Goal: Transaction & Acquisition: Purchase product/service

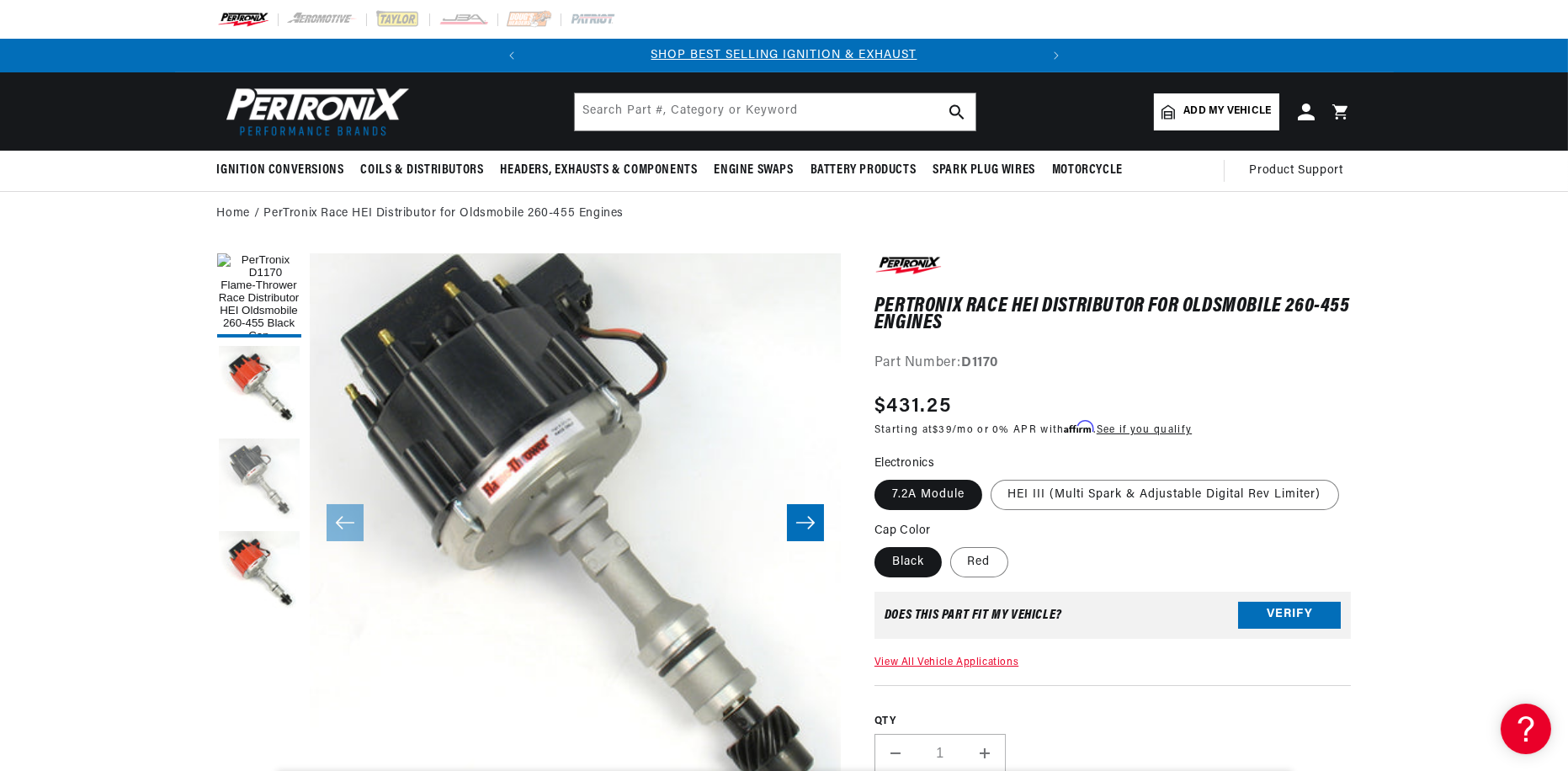
click at [253, 471] on button "Load image 3 in gallery view" at bounding box center [260, 481] width 85 height 85
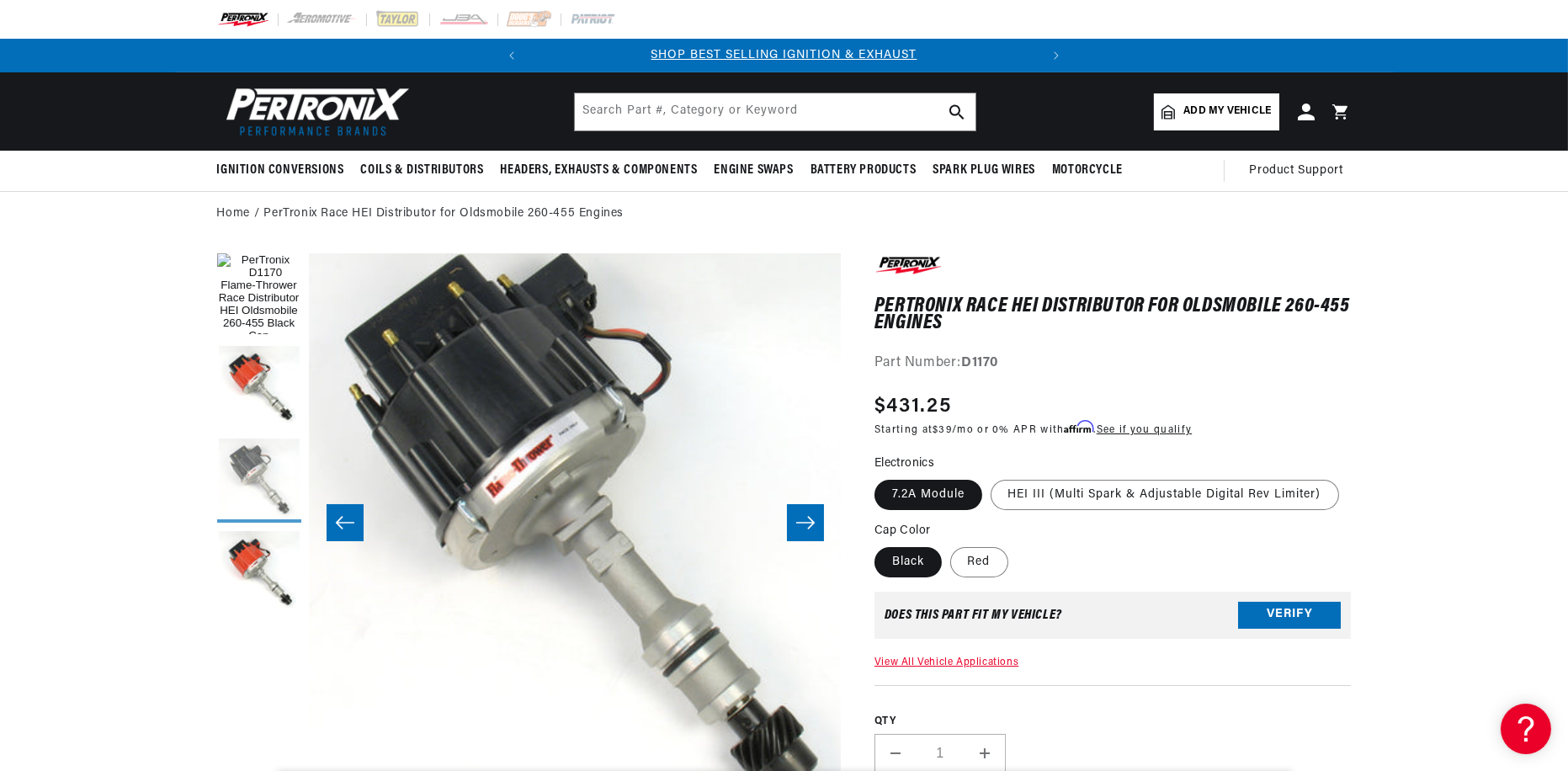
scroll to position [0, 1062]
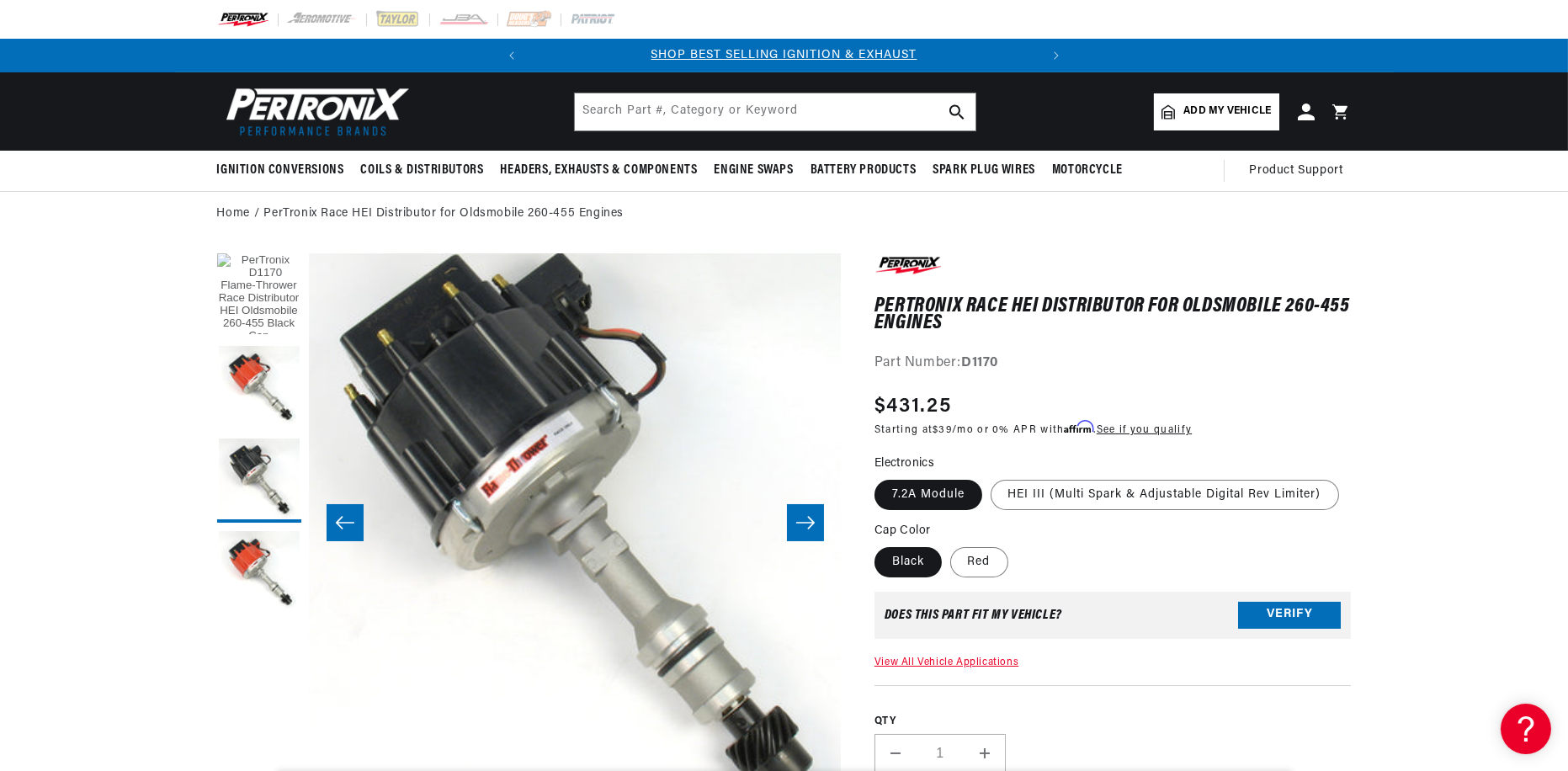
click at [265, 319] on button "Load image 1 in gallery view" at bounding box center [260, 295] width 85 height 85
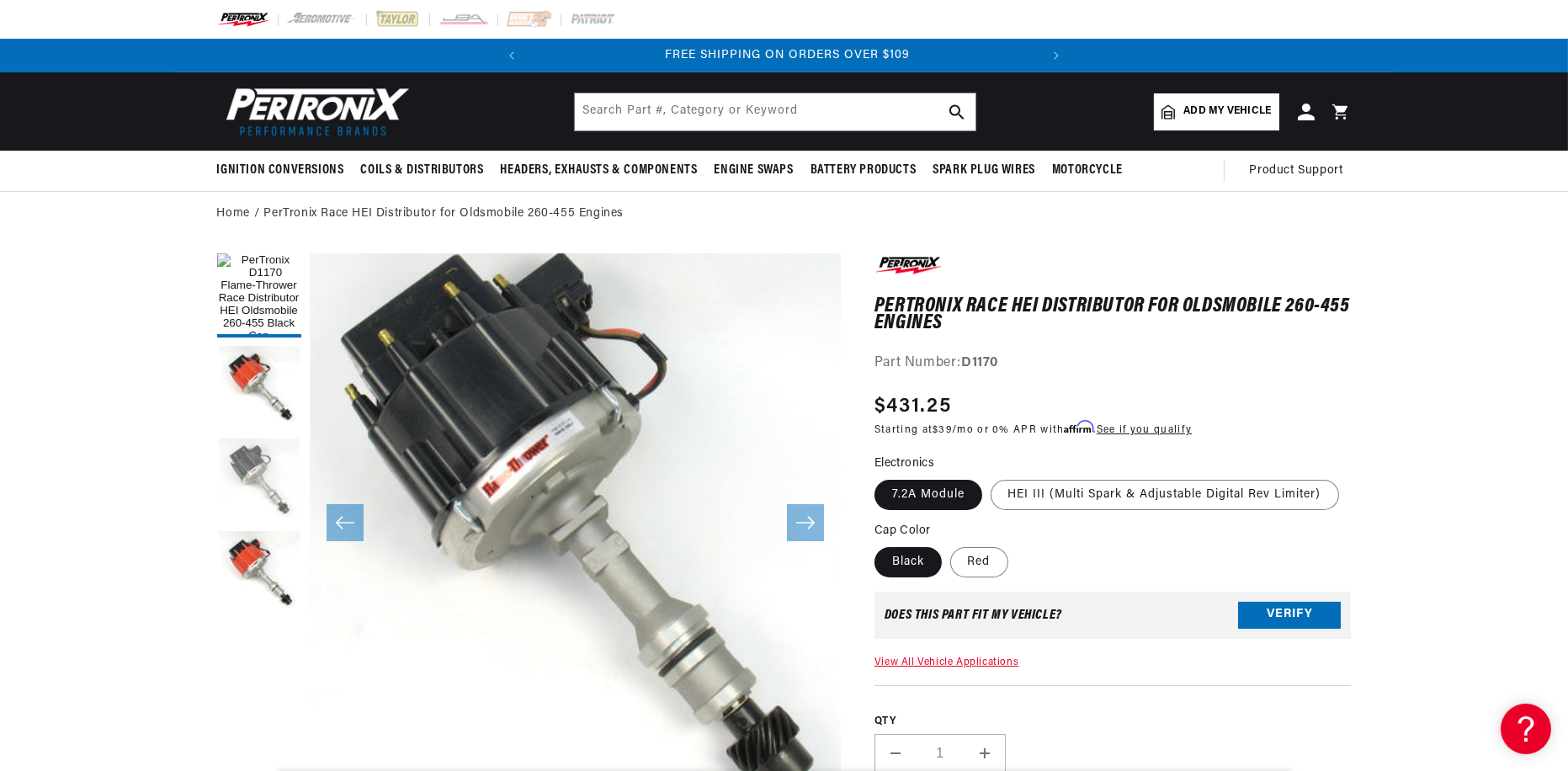
scroll to position [0, 510]
click at [262, 464] on button "Load image 3 in gallery view" at bounding box center [260, 481] width 85 height 85
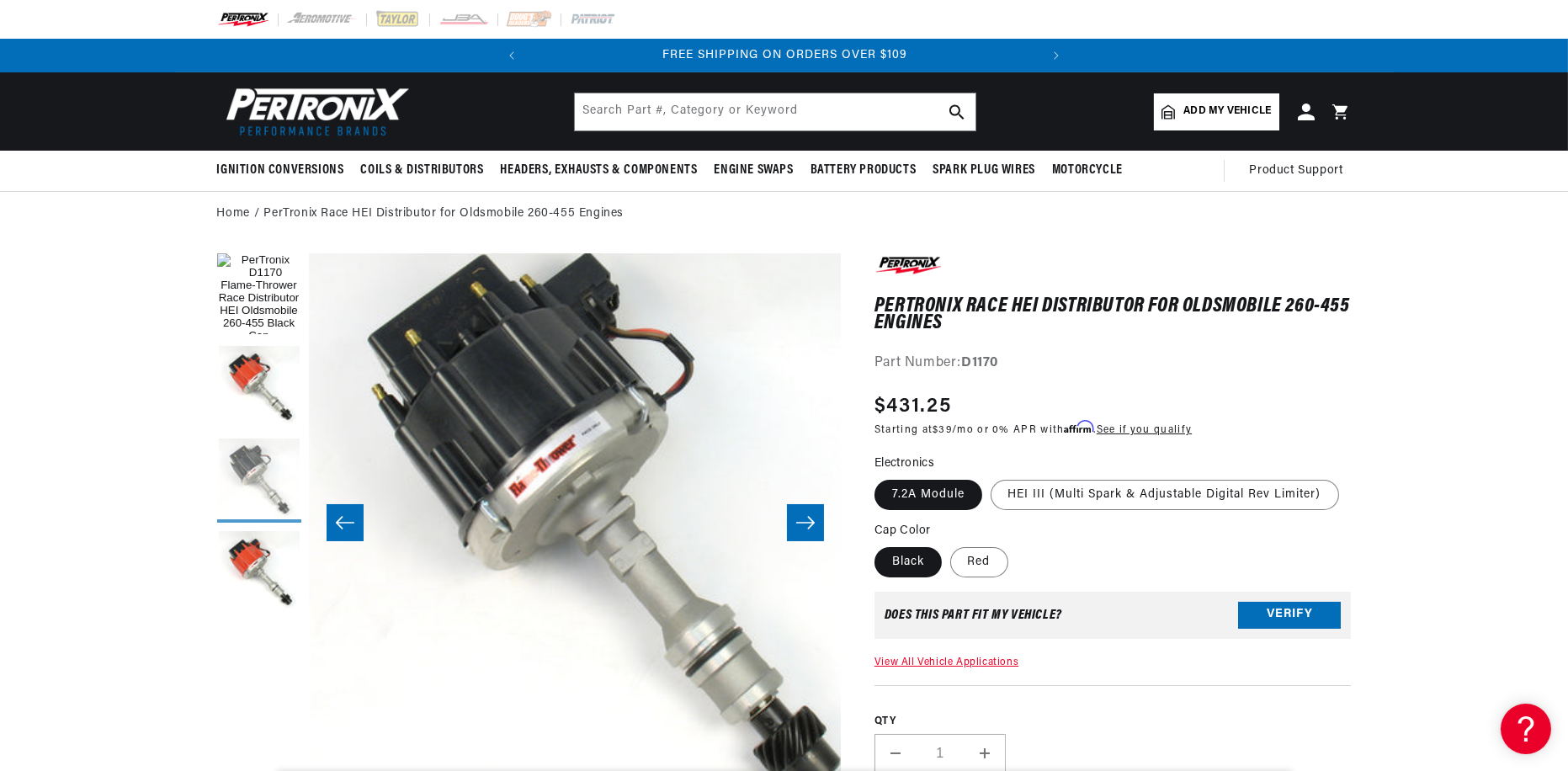
scroll to position [0, 1062]
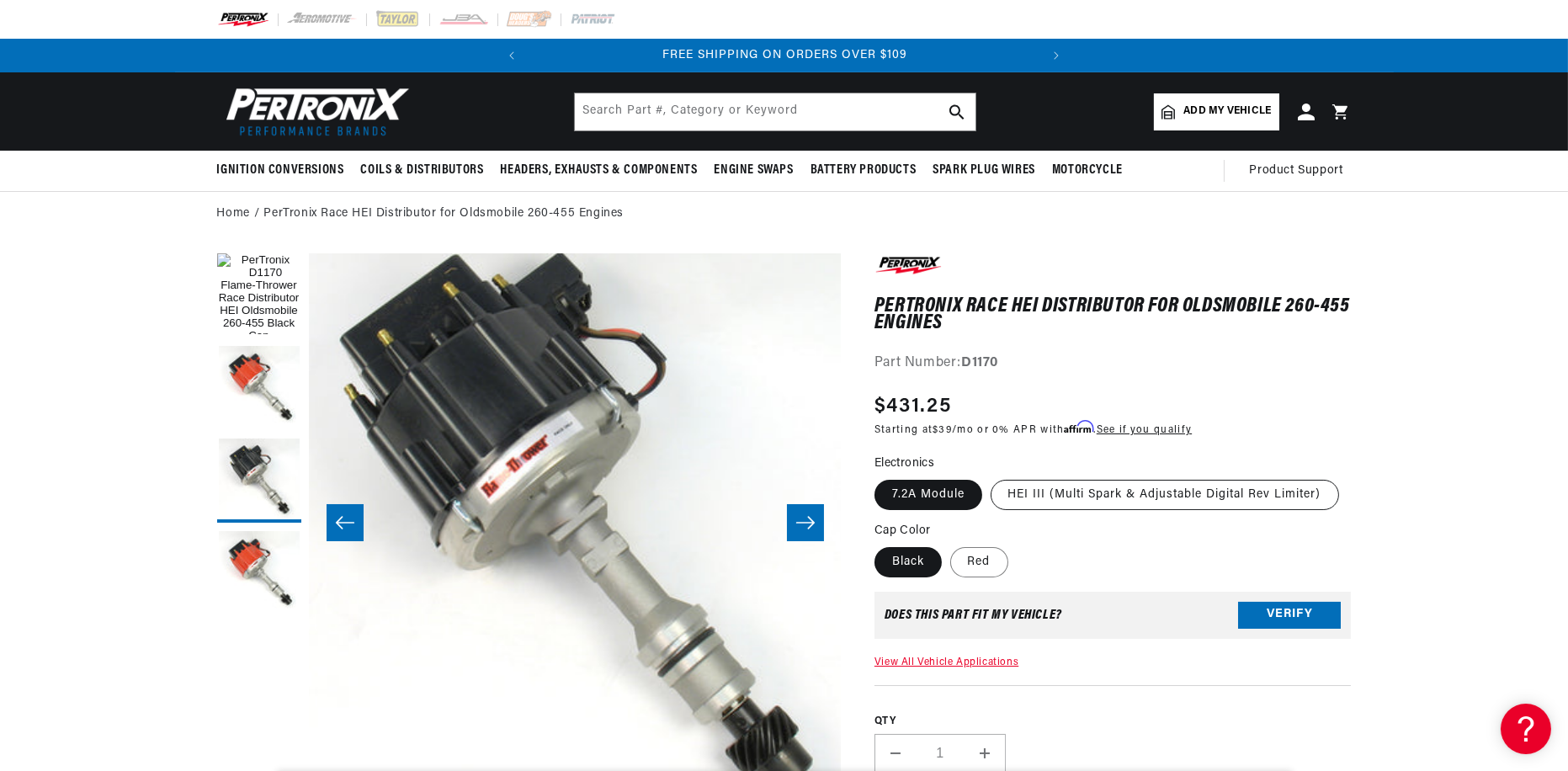
click at [1143, 490] on label "HEI III (Multi Spark & Adjustable Digital Rev Limiter)" at bounding box center [1165, 495] width 349 height 30
click at [992, 477] on input "HEI III (Multi Spark & Adjustable Digital Rev Limiter)" at bounding box center [991, 477] width 1 height 1
radio input "true"
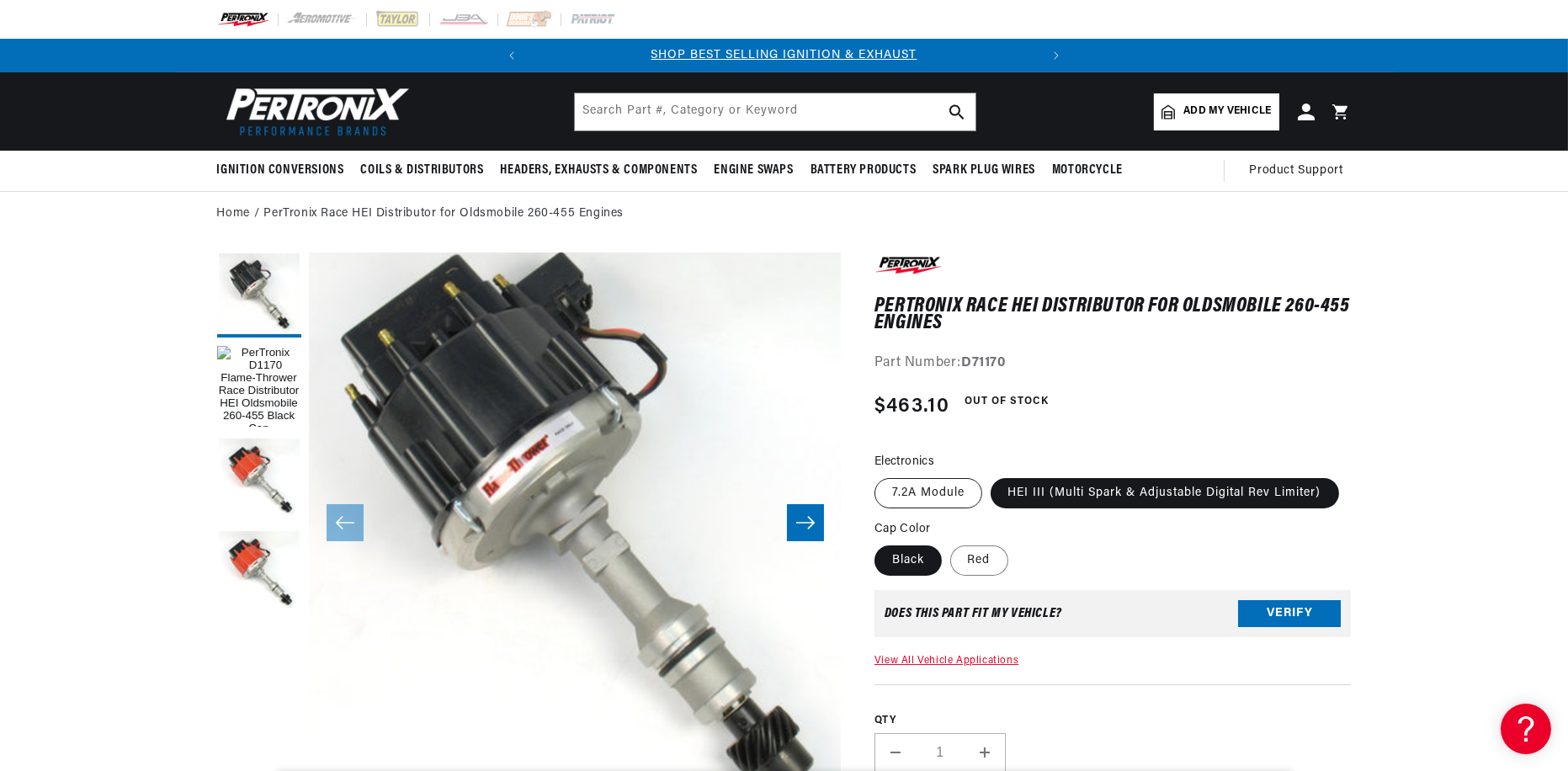
click at [941, 487] on label "7.2A Module" at bounding box center [928, 493] width 108 height 30
click at [879, 476] on input "7.2A Module" at bounding box center [878, 475] width 1 height 1
radio input "true"
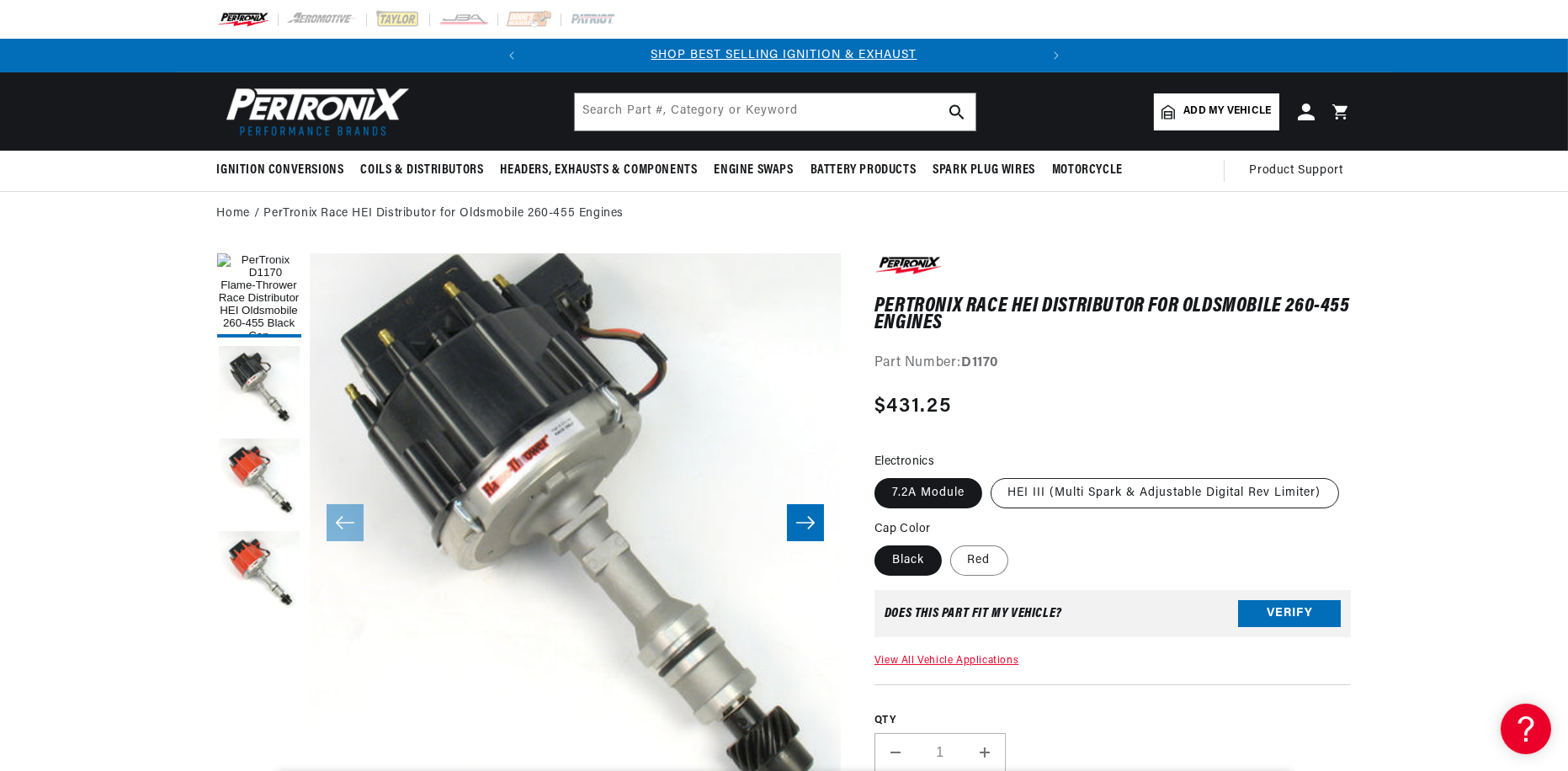
click at [1025, 488] on label "HEI III (Multi Spark & Adjustable Digital Rev Limiter)" at bounding box center [1165, 493] width 349 height 30
click at [992, 476] on input "HEI III (Multi Spark & Adjustable Digital Rev Limiter)" at bounding box center [991, 475] width 1 height 1
radio input "true"
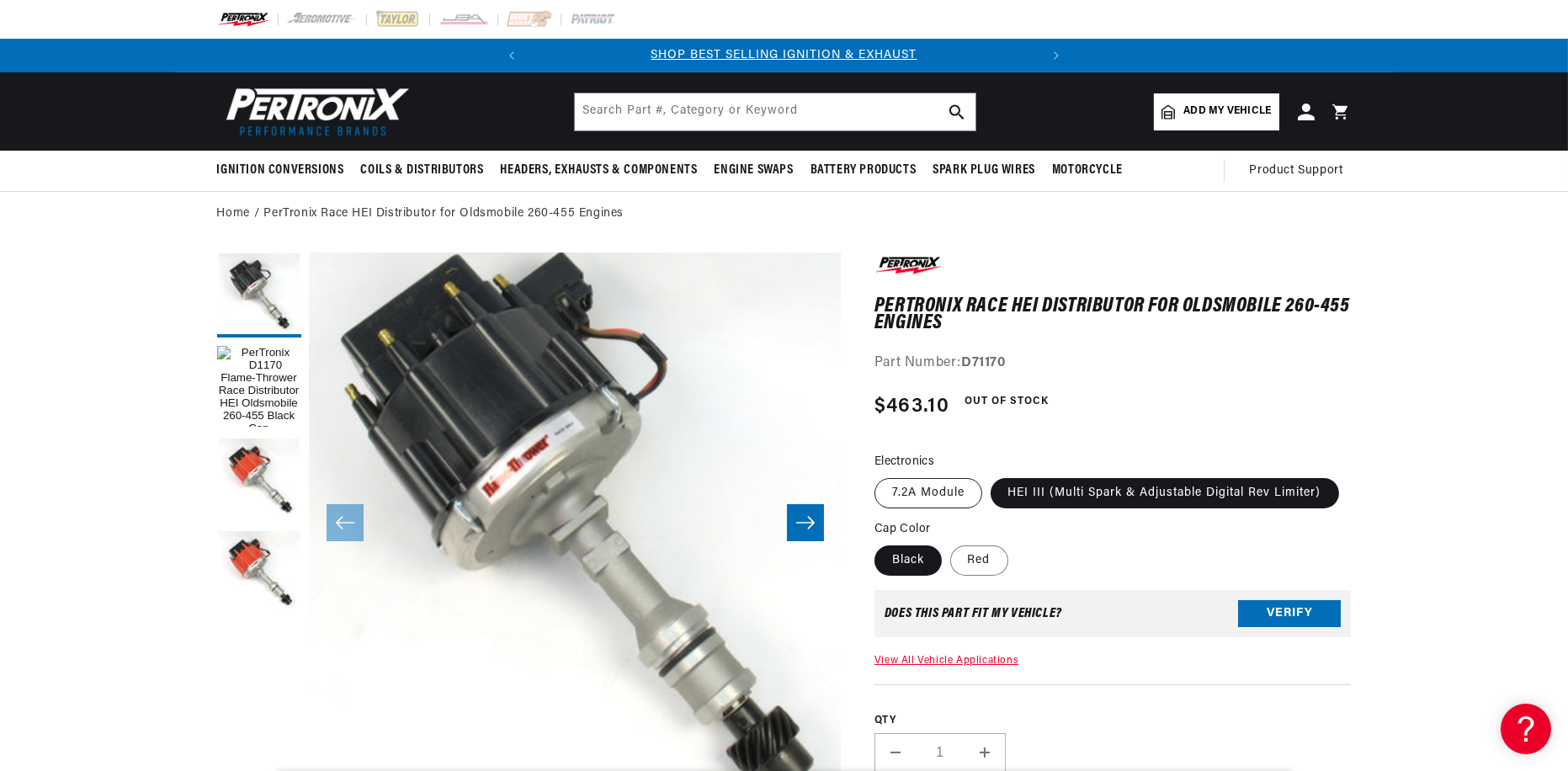
click at [929, 488] on label "7.2A Module" at bounding box center [928, 493] width 108 height 30
click at [879, 476] on input "7.2A Module" at bounding box center [878, 475] width 1 height 1
radio input "true"
